Goal: Task Accomplishment & Management: Use online tool/utility

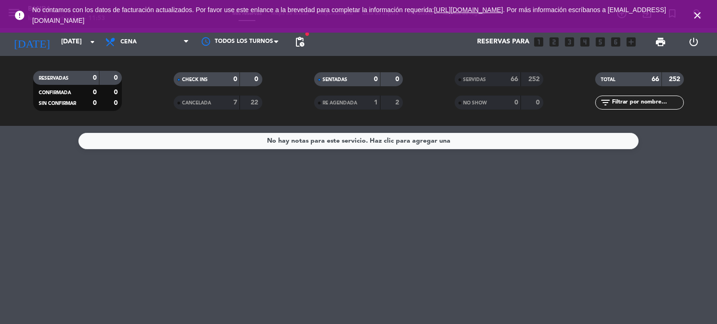
click at [661, 35] on span "print" at bounding box center [660, 42] width 19 height 19
click at [80, 48] on input "mié. 3 sep." at bounding box center [100, 42] width 89 height 17
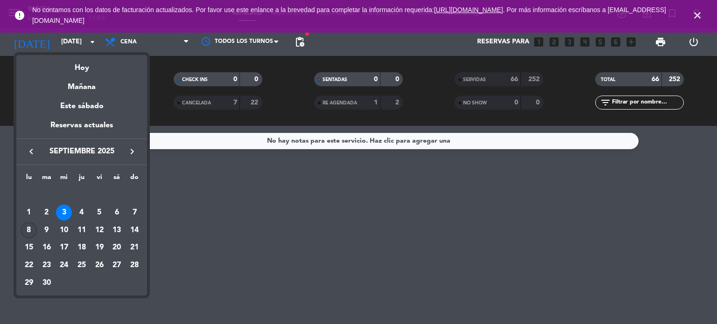
click at [32, 231] on div "8" at bounding box center [29, 231] width 16 height 16
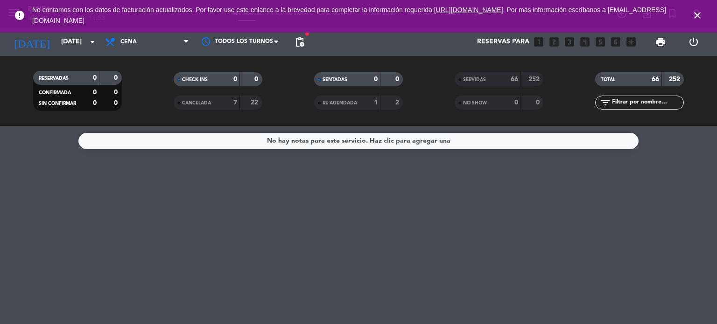
type input "lun. 8 sep."
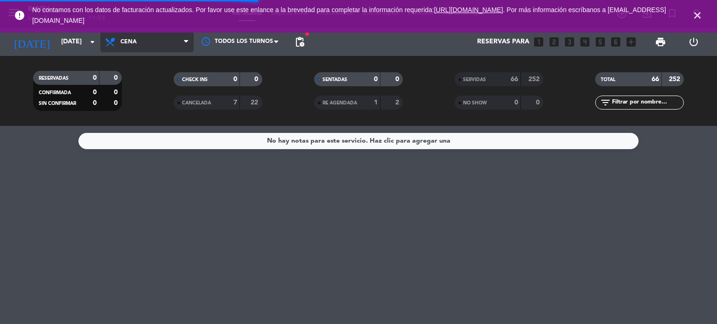
click at [141, 48] on span "Cena" at bounding box center [146, 42] width 93 height 21
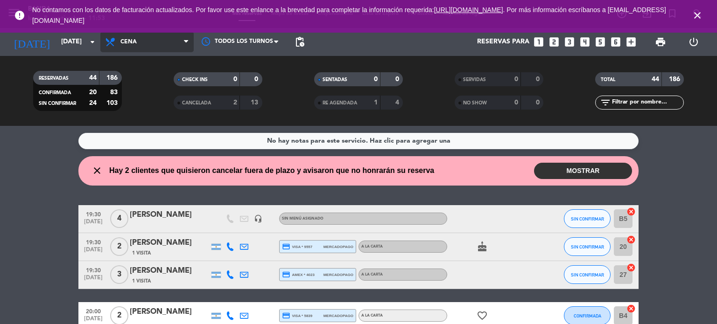
click at [147, 42] on span "Cena" at bounding box center [146, 42] width 93 height 21
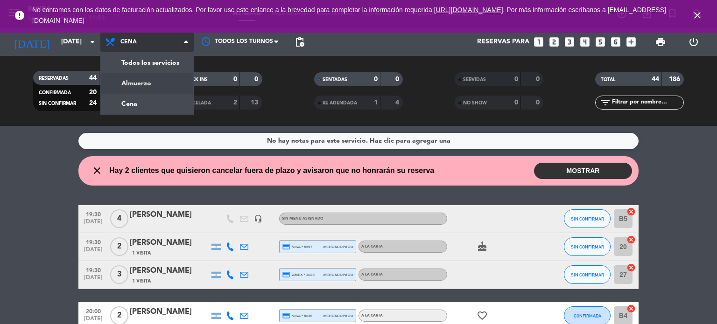
click at [150, 76] on div "menu Banda lunes 8. septiembre - 11:53 Mis reservas Mapa de mesas Disponibilida…" at bounding box center [358, 63] width 717 height 126
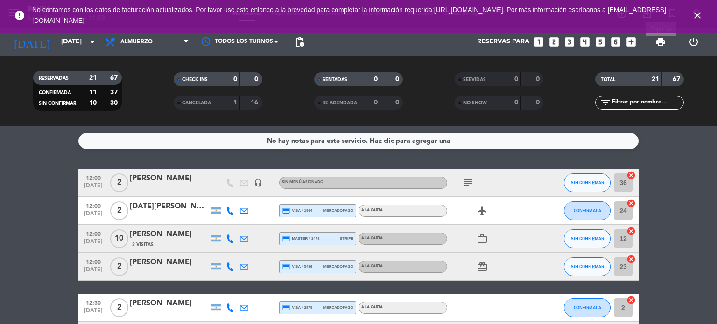
click at [661, 42] on span "print" at bounding box center [660, 41] width 11 height 11
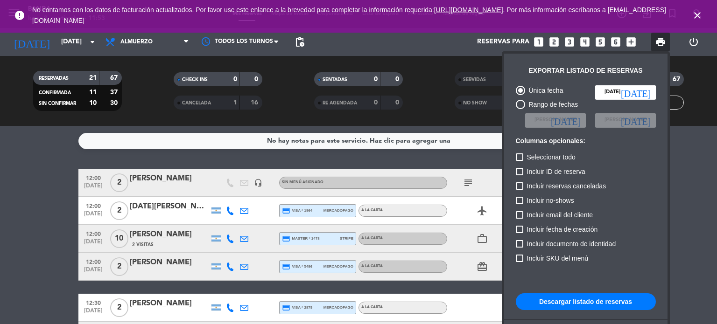
scroll to position [57, 0]
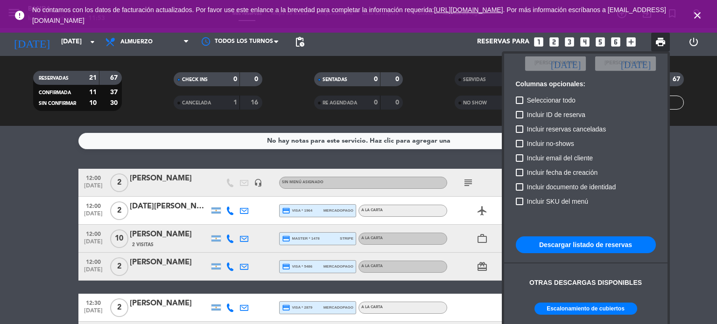
drag, startPoint x: 585, startPoint y: 150, endPoint x: 626, endPoint y: 272, distance: 128.9
click at [626, 272] on div "Única fecha lun. 8 sep. today Rango de fechas Elegir Fecha today Elegir Fecha t…" at bounding box center [585, 175] width 149 height 303
click at [592, 305] on button "Escalonamiento de cubiertos" at bounding box center [585, 309] width 103 height 12
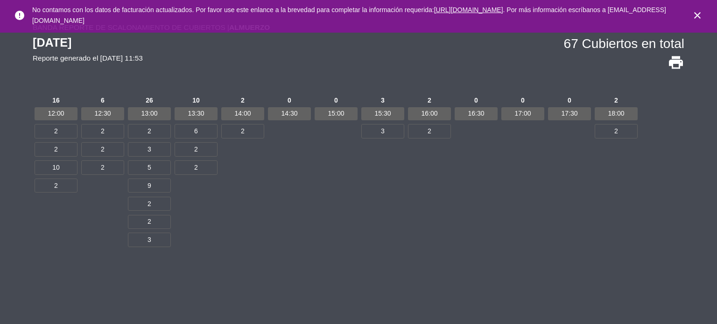
click at [674, 61] on icon "print" at bounding box center [676, 62] width 17 height 17
click at [453, 233] on div "0 16:30" at bounding box center [476, 177] width 47 height 167
